Goal: Information Seeking & Learning: Learn about a topic

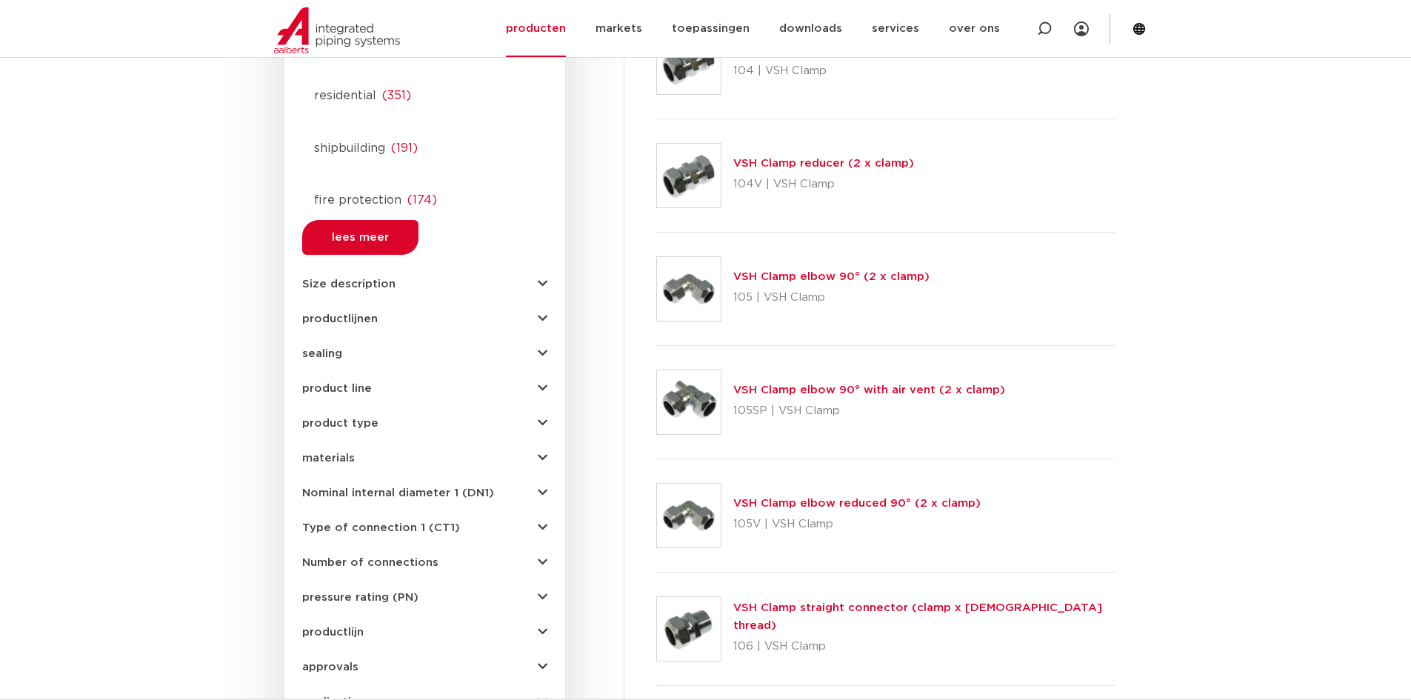
scroll to position [815, 0]
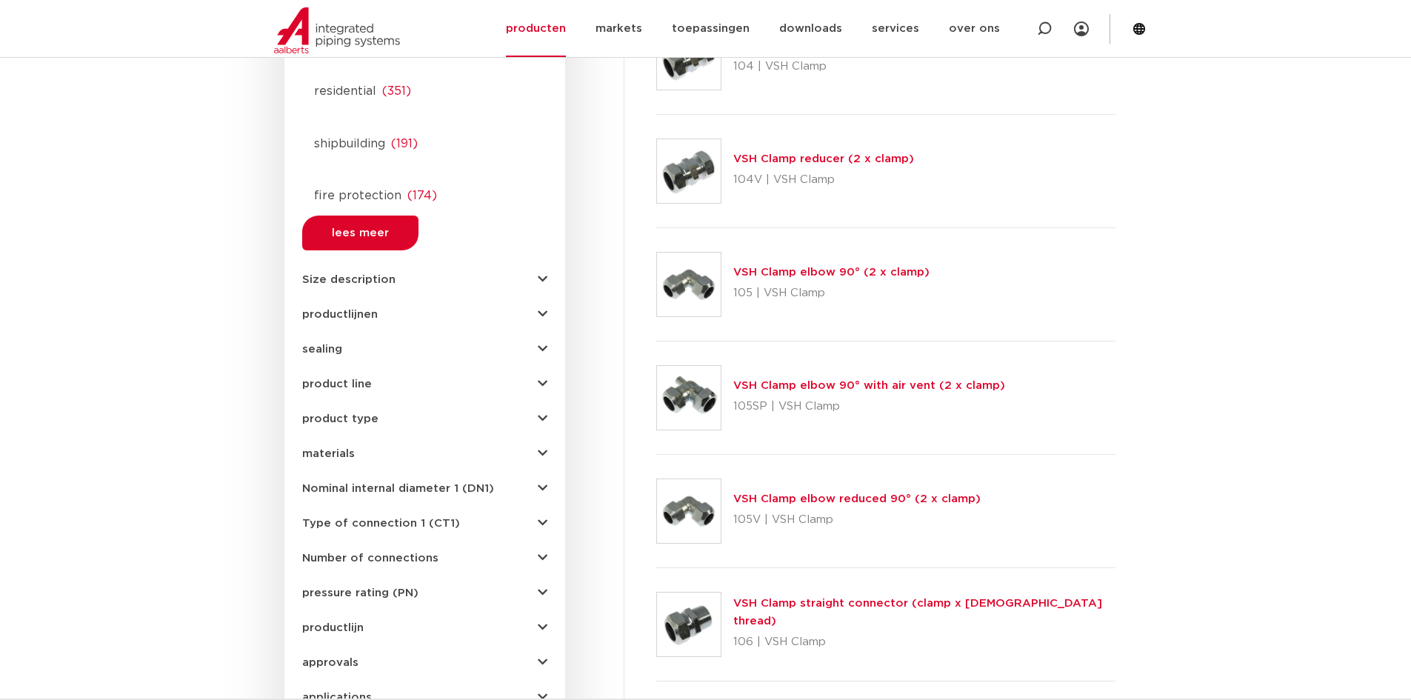
click at [472, 518] on button "Type of connection 1 (CT1)" at bounding box center [424, 523] width 245 height 11
click at [490, 483] on span "Nominal internal diameter 1 (DN1)" at bounding box center [398, 488] width 192 height 11
click at [410, 413] on button "product type" at bounding box center [424, 418] width 245 height 11
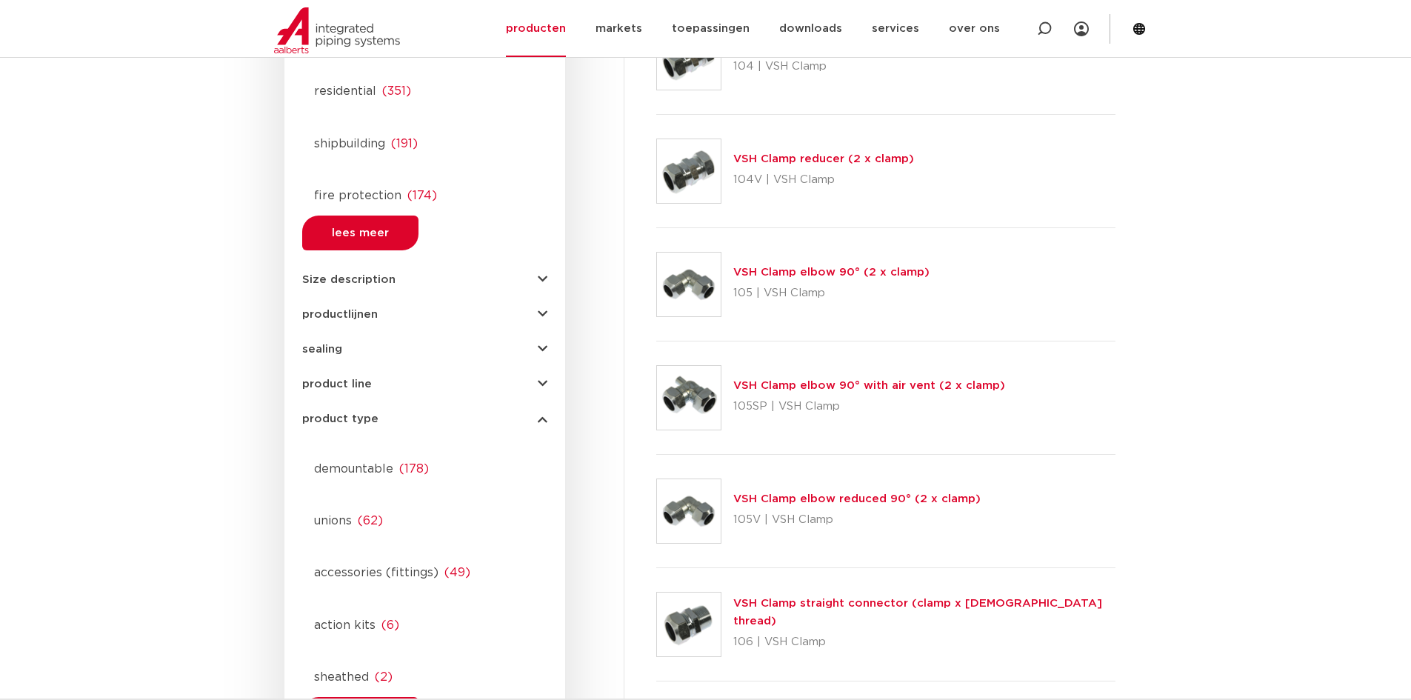
click at [378, 515] on span "( 62 )" at bounding box center [370, 521] width 25 height 12
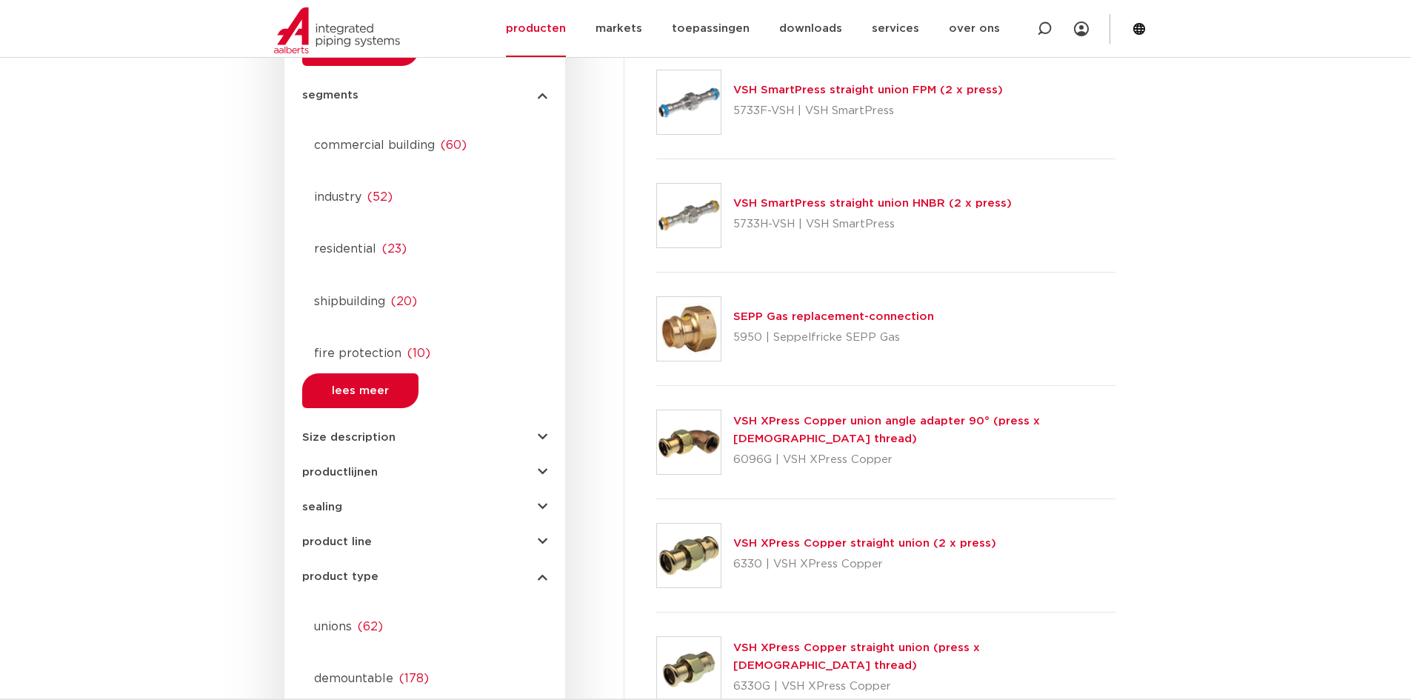
scroll to position [667, 0]
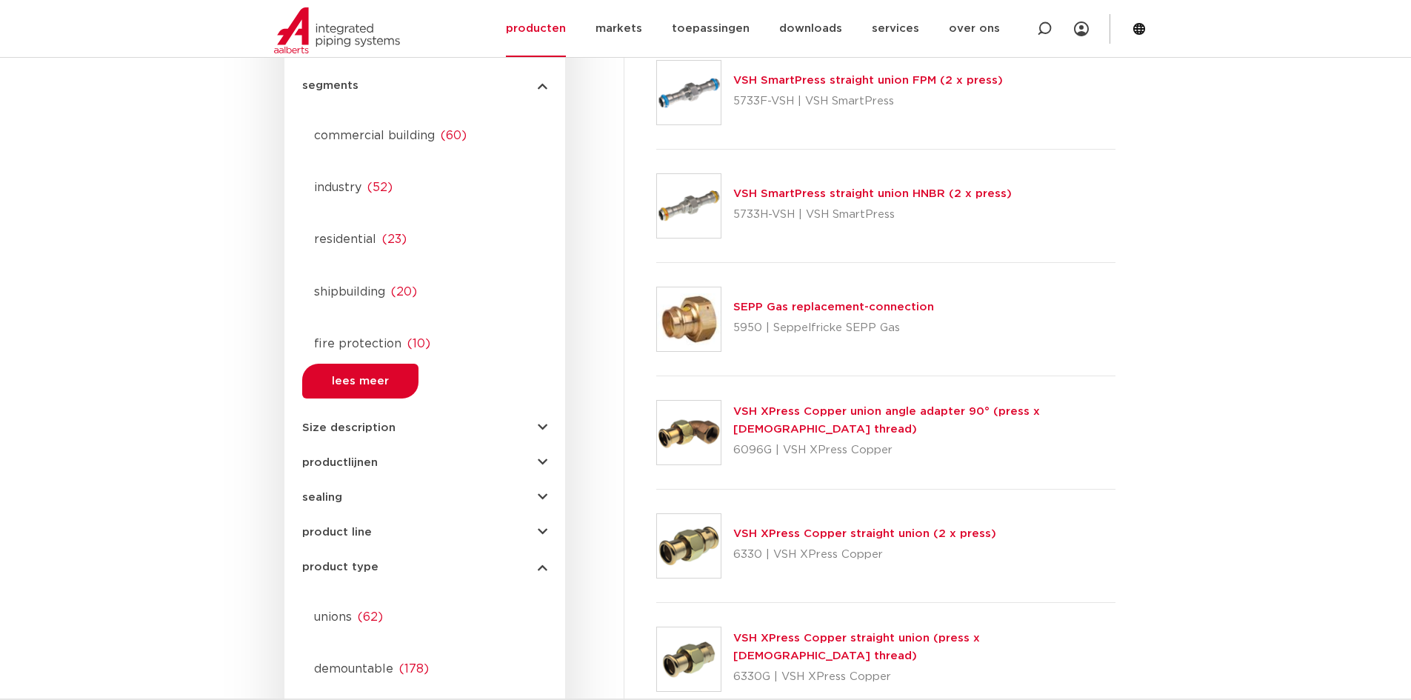
click at [341, 611] on span "unions" at bounding box center [333, 617] width 38 height 12
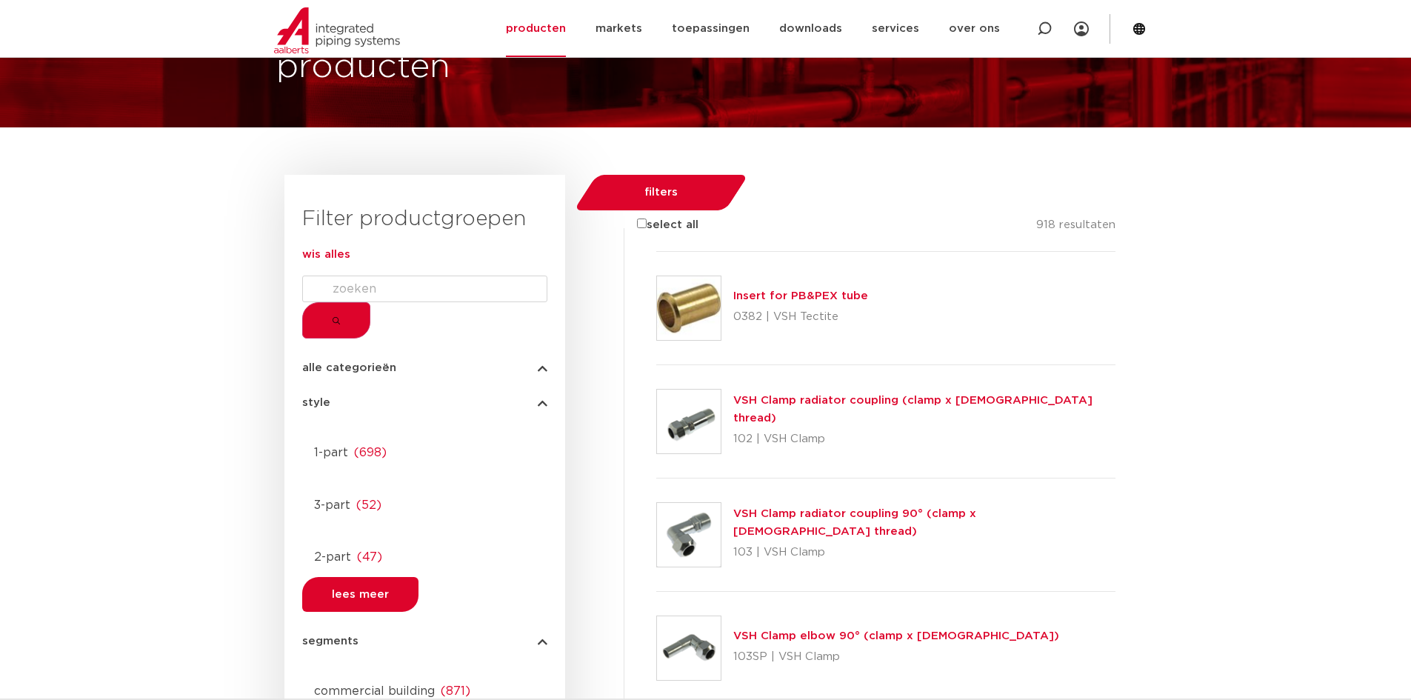
scroll to position [0, 0]
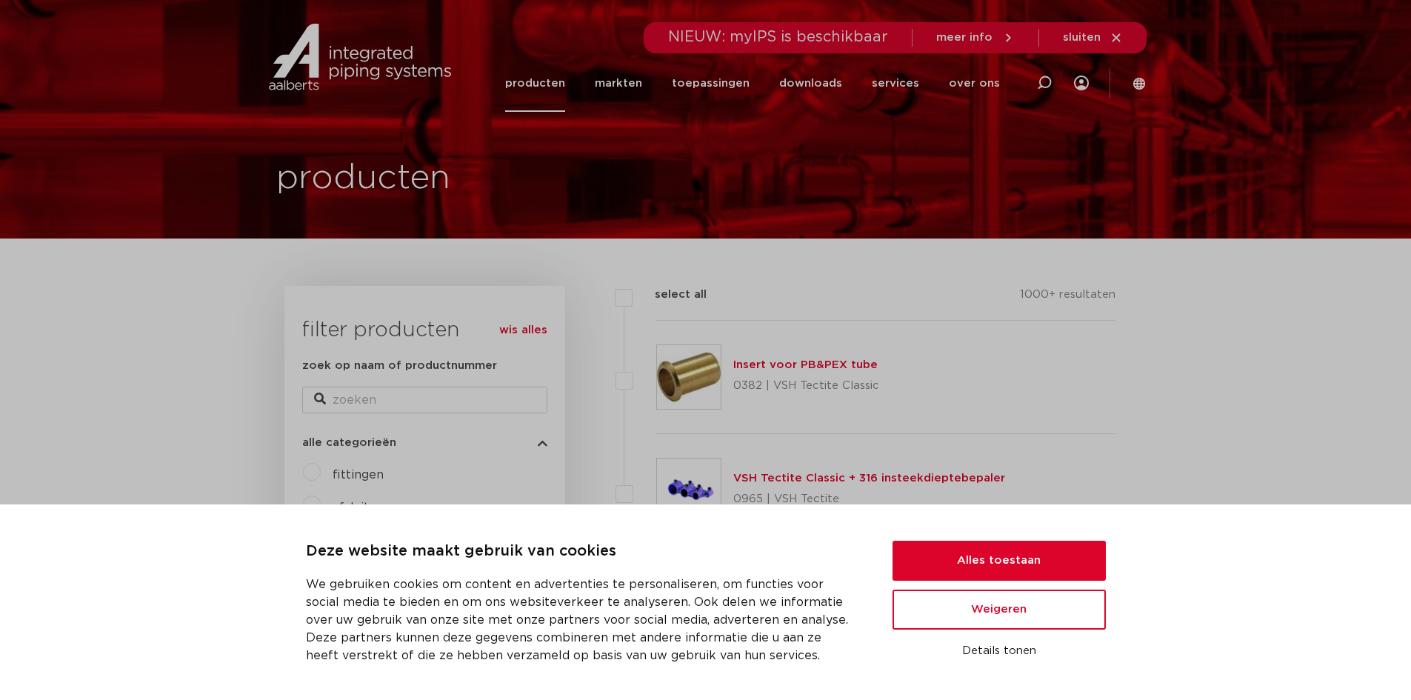
click at [988, 609] on div "Deze website maakt gebruik van cookies We gebruiken cookies om content en adver…" at bounding box center [705, 603] width 1411 height 196
click at [995, 610] on div "Deze website maakt gebruik van cookies We gebruiken cookies om content en adver…" at bounding box center [705, 603] width 1411 height 196
click at [1005, 608] on div "Deze website maakt gebruik van cookies We gebruiken cookies om content en adver…" at bounding box center [705, 603] width 1411 height 196
click at [1010, 581] on button "Alles toestaan" at bounding box center [999, 561] width 213 height 40
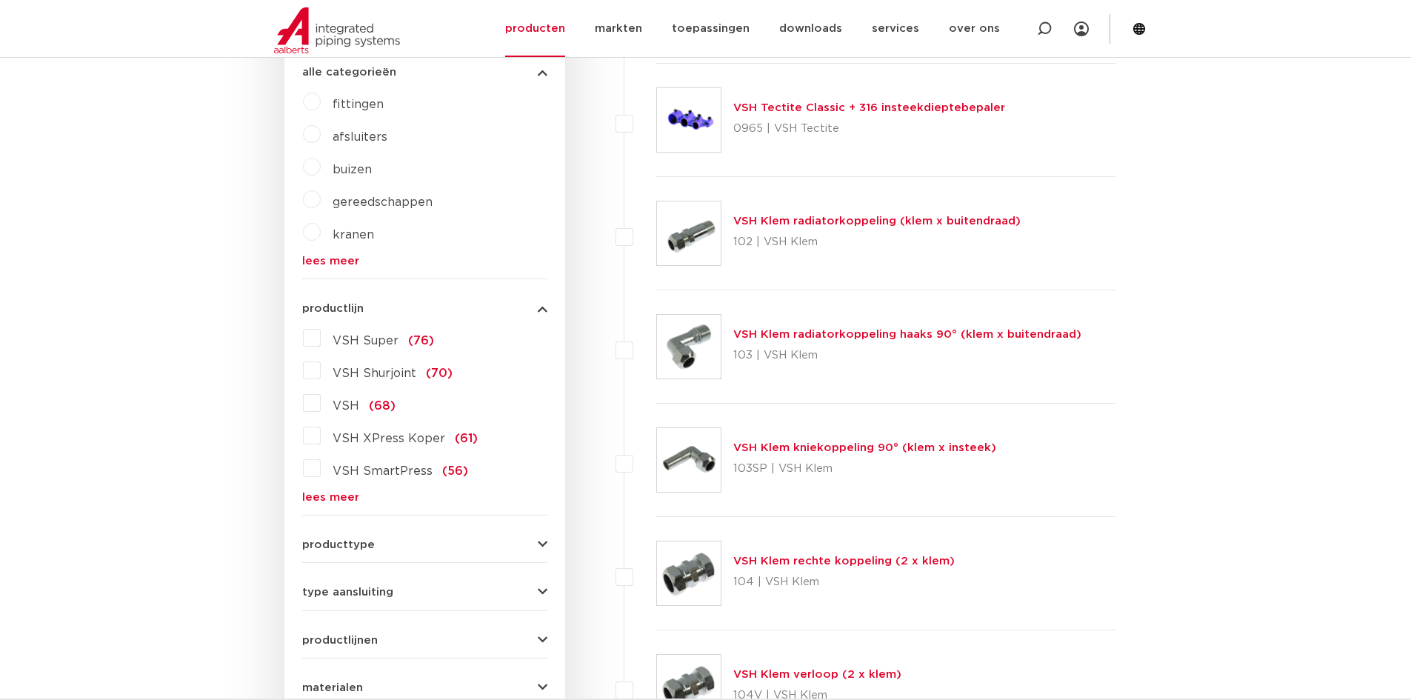
scroll to position [445, 0]
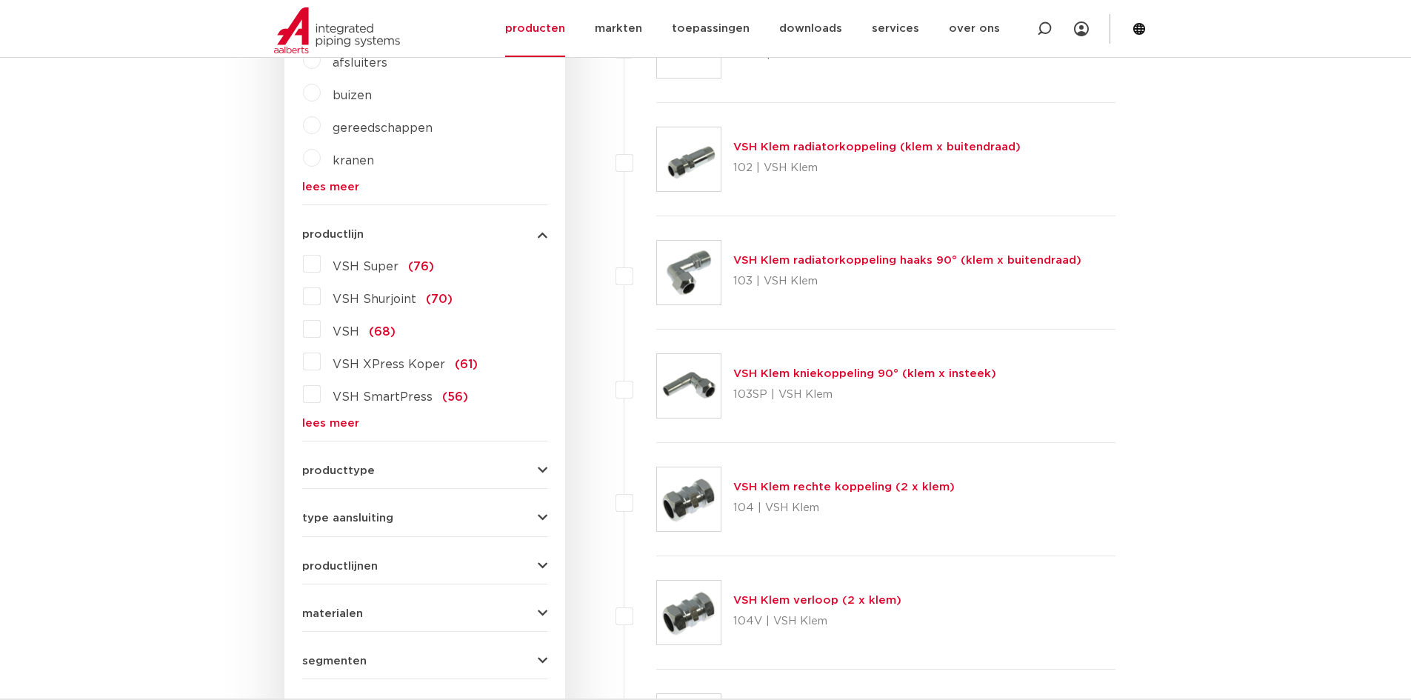
click at [535, 519] on button "type aansluiting" at bounding box center [424, 518] width 245 height 11
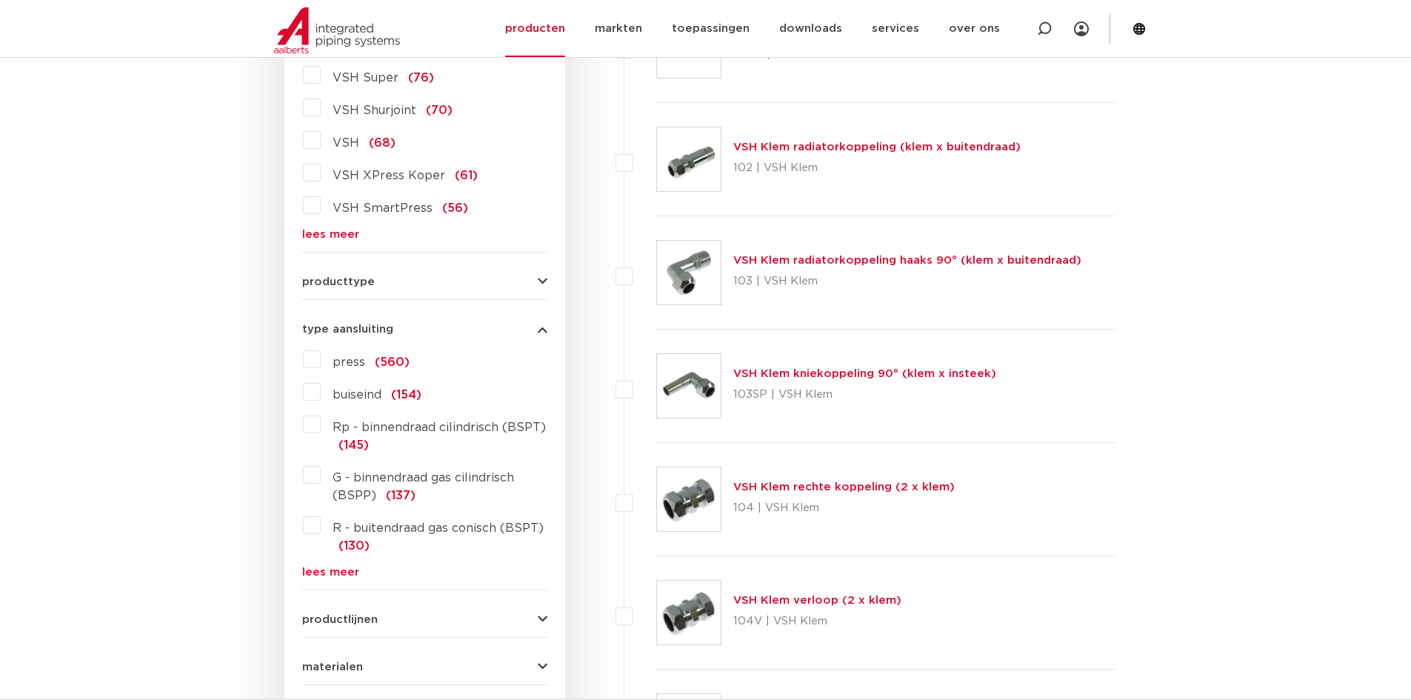
click at [350, 363] on span "press" at bounding box center [349, 362] width 33 height 12
click at [0, 0] on input "press (560)" at bounding box center [0, 0] width 0 height 0
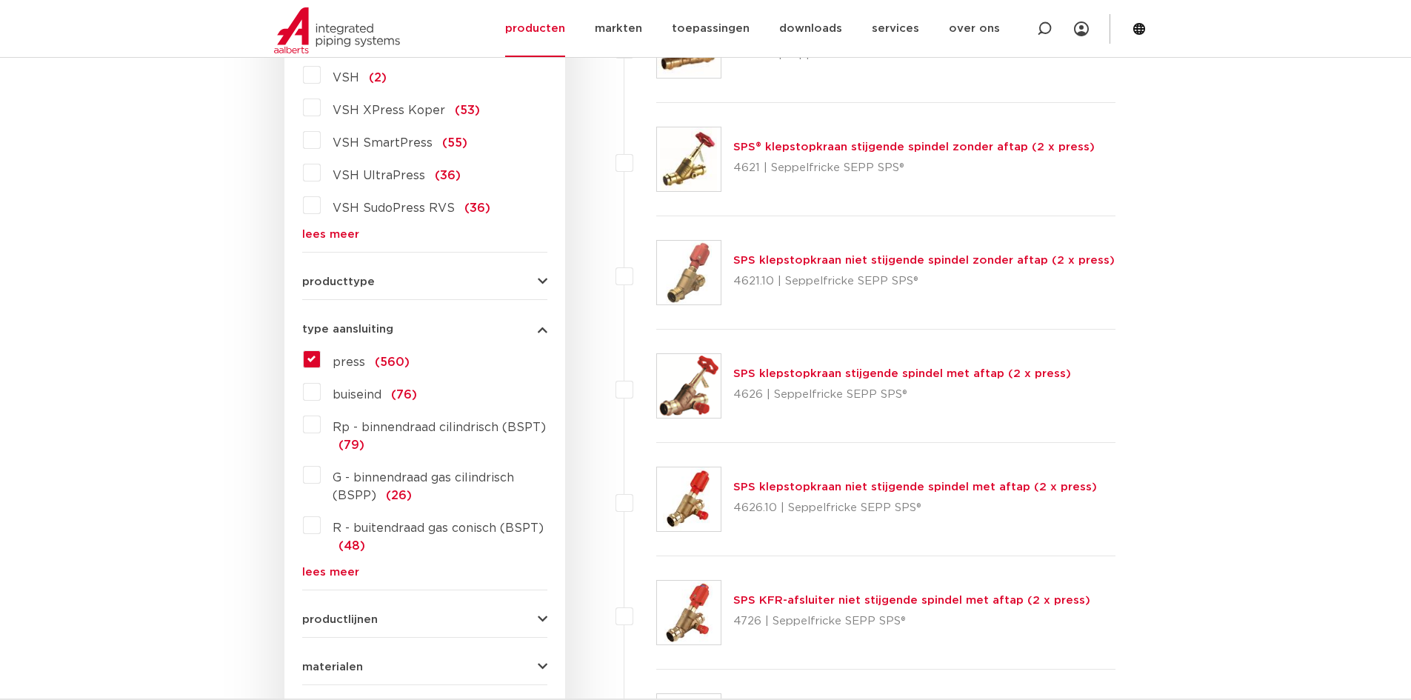
click at [341, 362] on span "press" at bounding box center [349, 362] width 33 height 12
click at [0, 0] on input "press (560)" at bounding box center [0, 0] width 0 height 0
